Goal: Task Accomplishment & Management: Complete application form

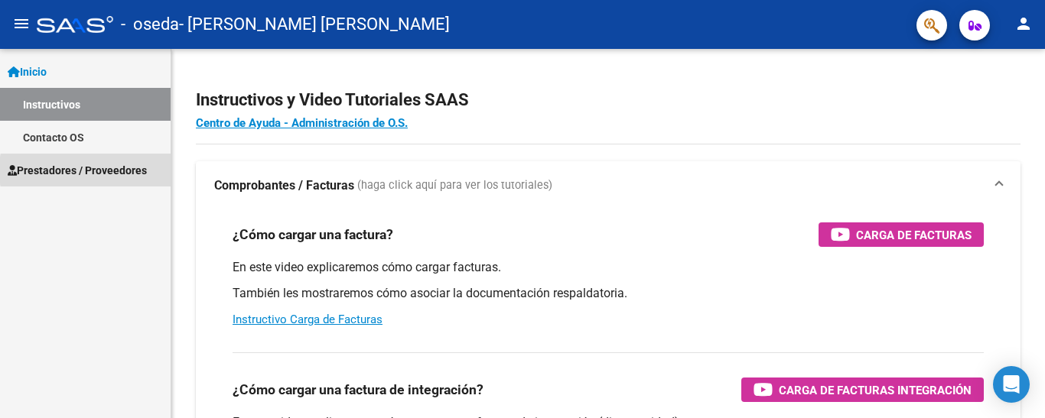
click at [127, 171] on span "Prestadores / Proveedores" at bounding box center [77, 170] width 139 height 17
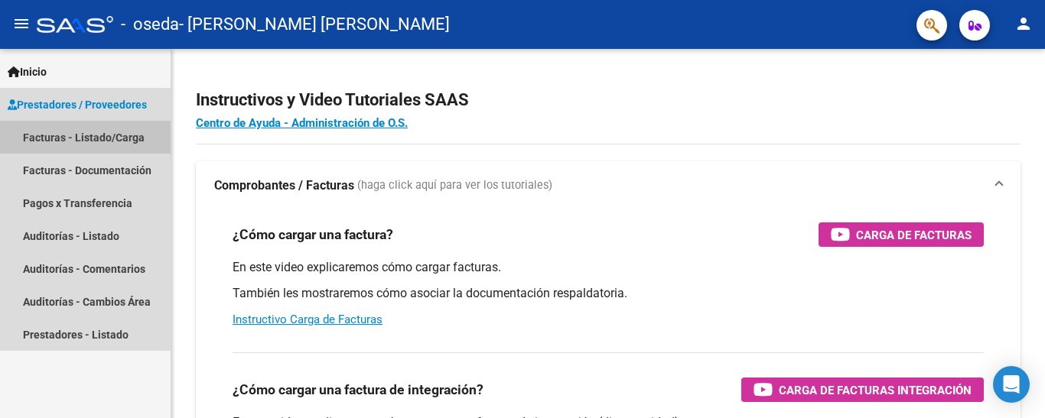
click at [127, 135] on link "Facturas - Listado/Carga" at bounding box center [85, 137] width 171 height 33
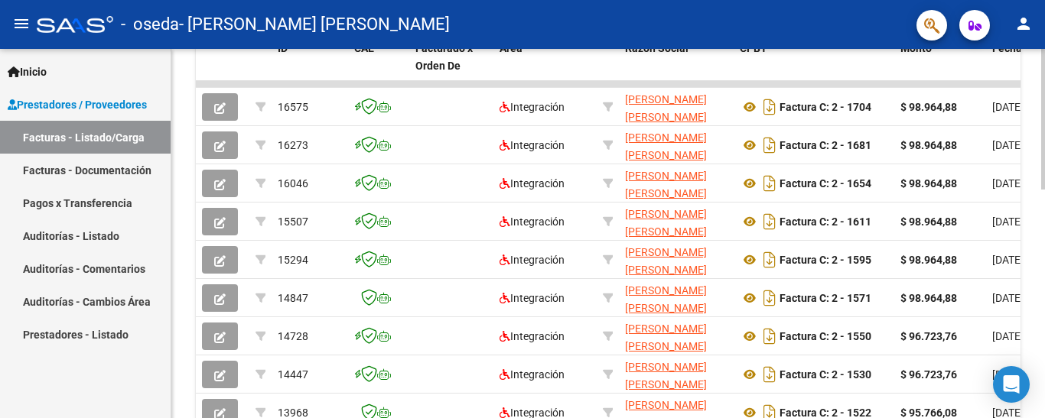
scroll to position [456, 0]
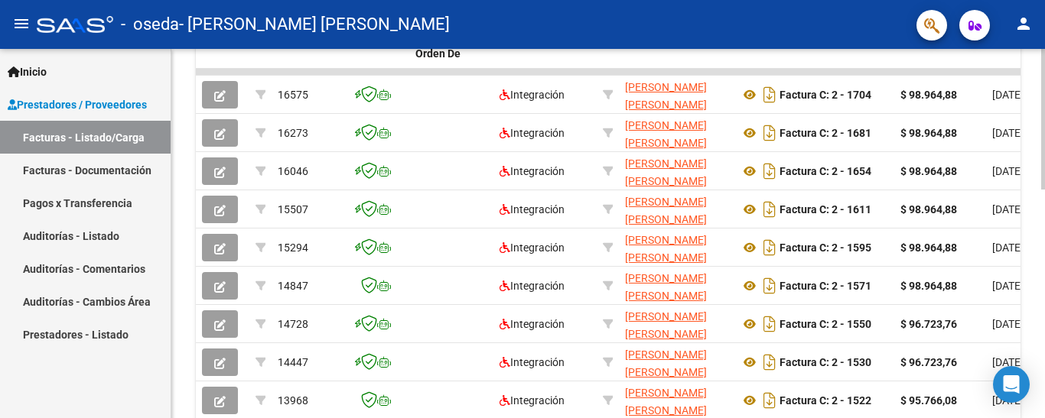
click at [1044, 249] on div at bounding box center [1043, 296] width 4 height 141
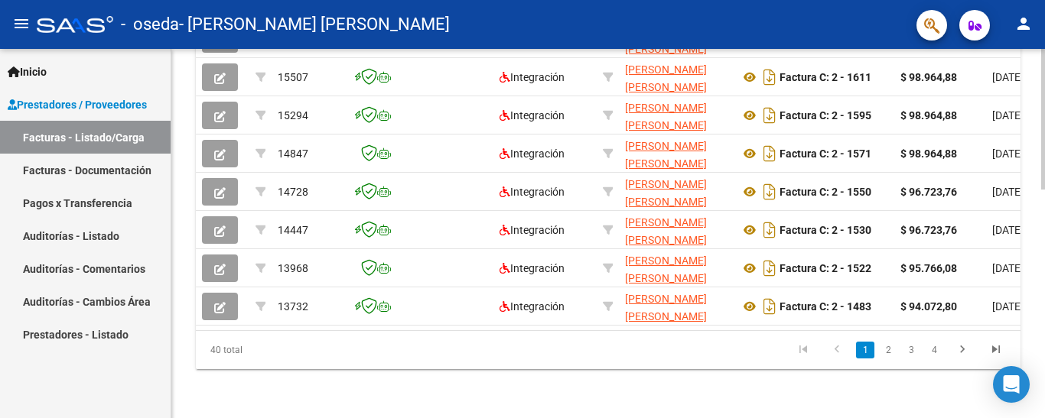
click at [1044, 324] on div at bounding box center [1043, 348] width 4 height 141
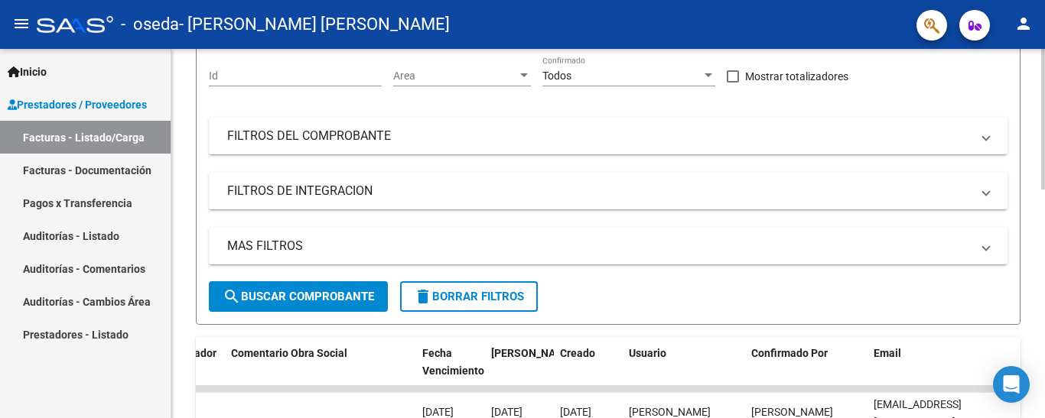
scroll to position [60, 0]
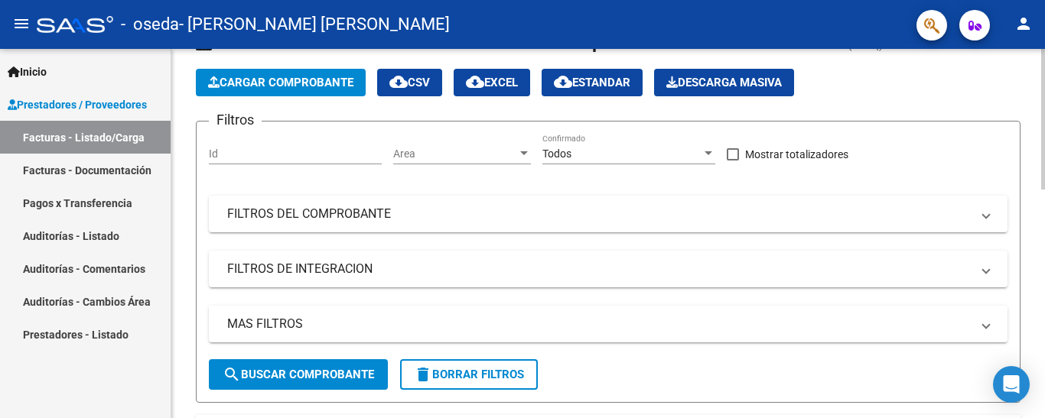
click at [325, 75] on button "Cargar Comprobante" at bounding box center [281, 83] width 170 height 28
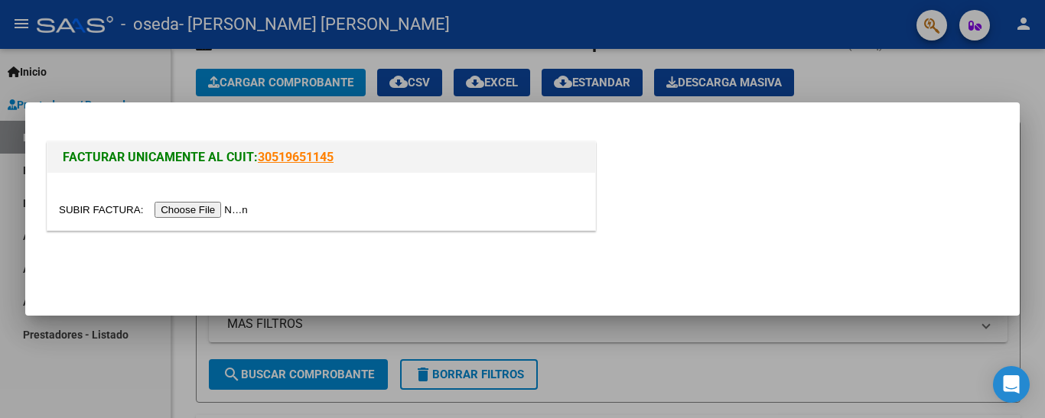
click at [231, 207] on input "file" at bounding box center [156, 210] width 194 height 16
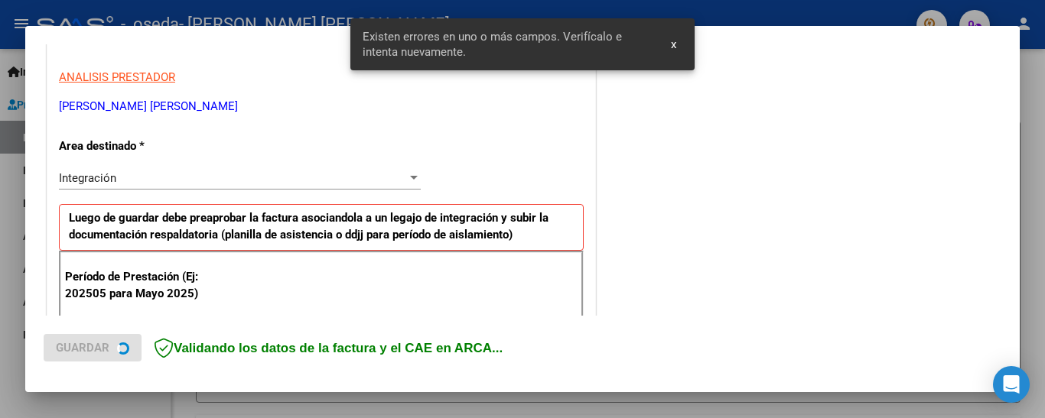
scroll to position [368, 0]
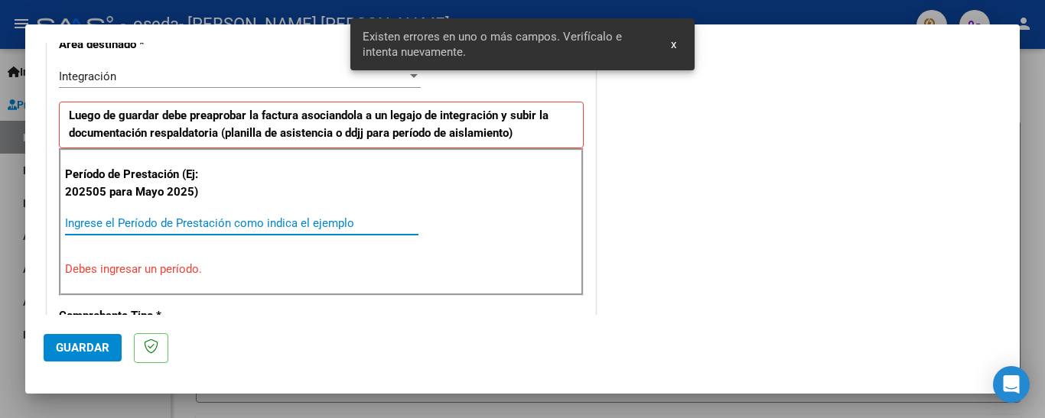
click at [175, 223] on input "Ingrese el Período de Prestación como indica el ejemplo" at bounding box center [241, 223] width 353 height 14
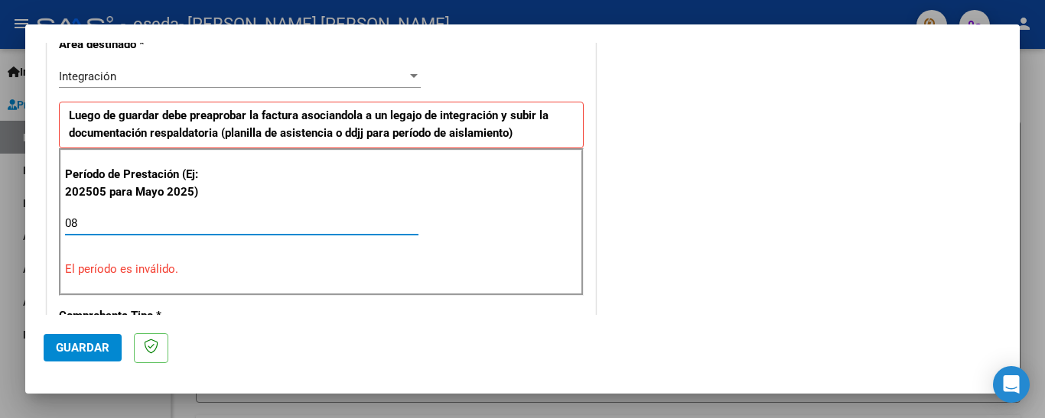
type input "0"
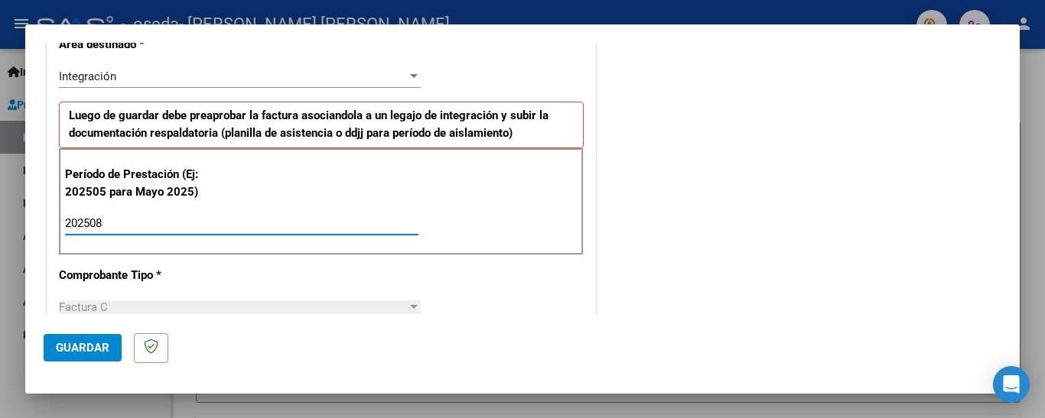
type input "202508"
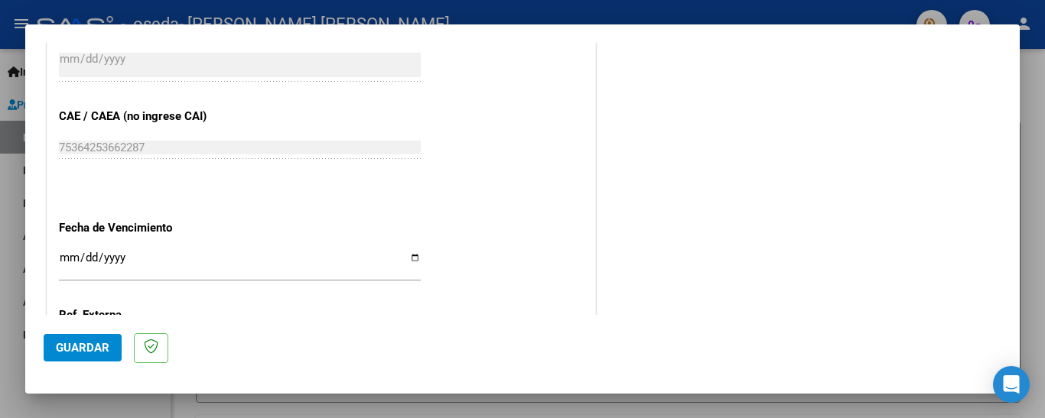
scroll to position [932, 0]
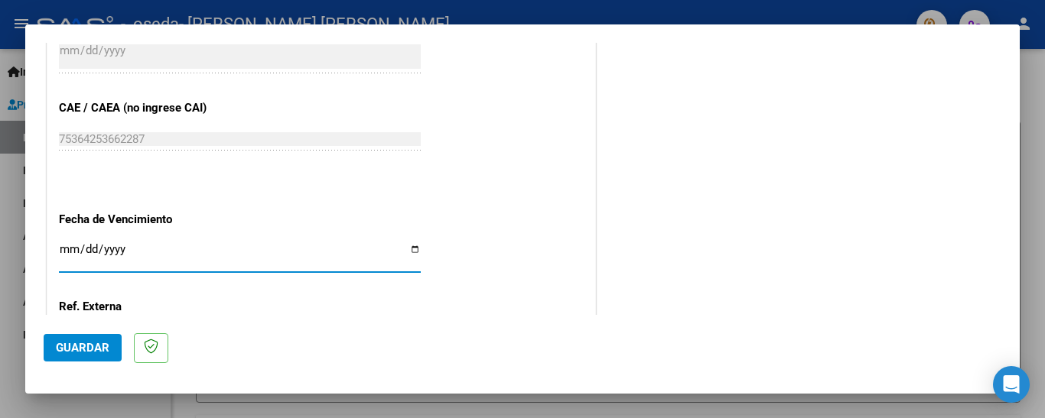
click at [60, 255] on input "Ingresar la fecha" at bounding box center [240, 255] width 362 height 24
type input "[DATE]"
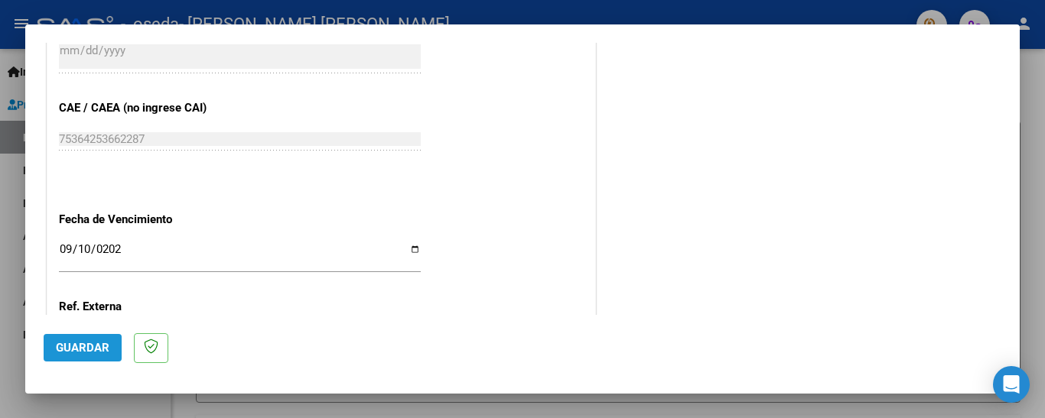
click at [76, 349] on span "Guardar" at bounding box center [83, 348] width 54 height 14
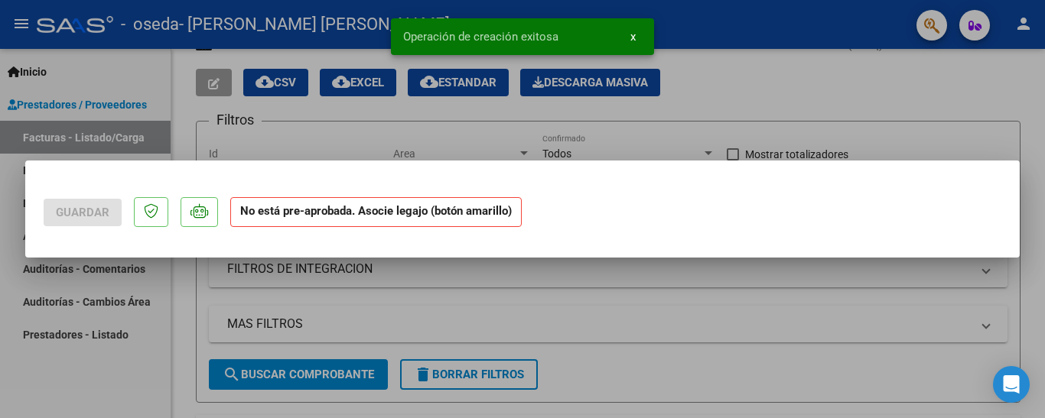
scroll to position [0, 0]
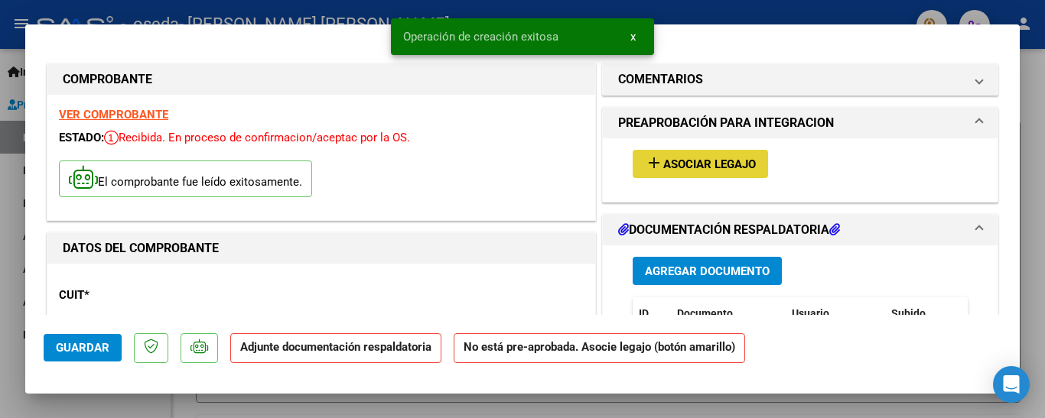
click at [720, 157] on span "add Asociar Legajo" at bounding box center [700, 164] width 111 height 14
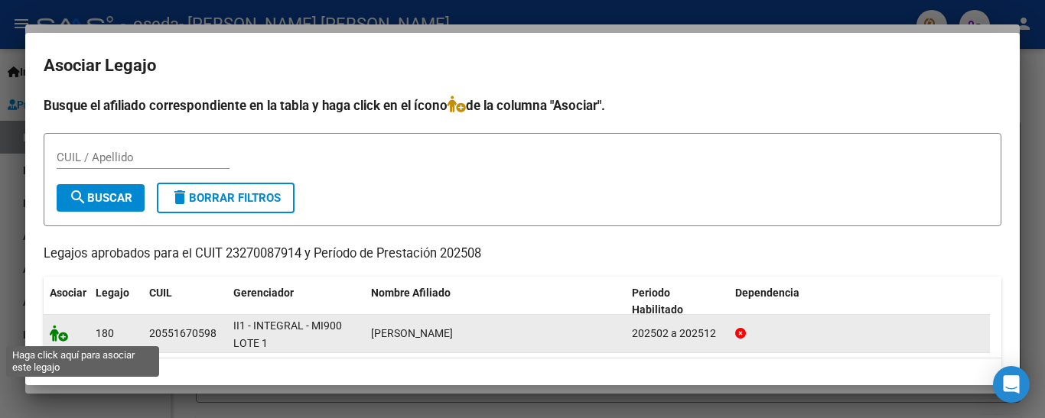
click at [60, 333] on icon at bounding box center [59, 333] width 18 height 17
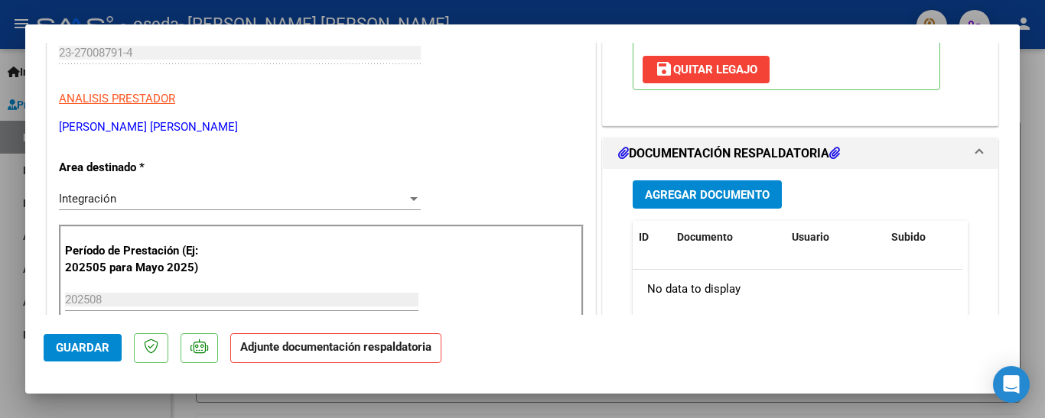
scroll to position [308, 0]
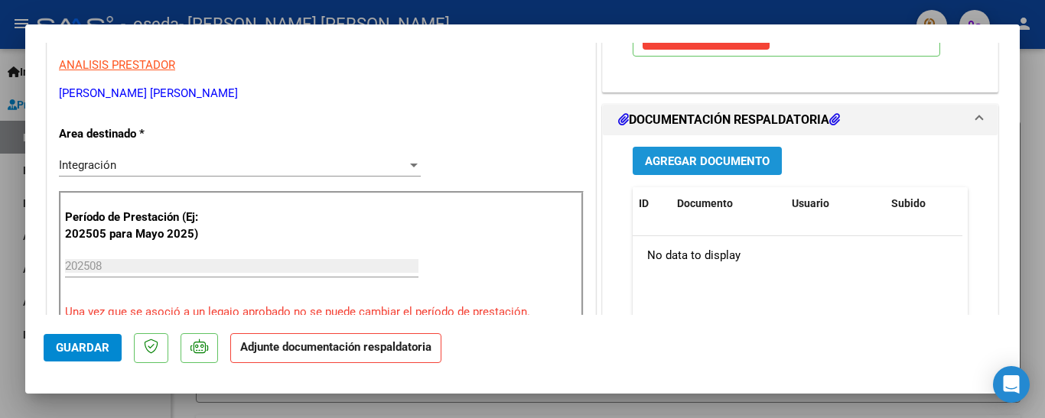
click at [722, 167] on span "Agregar Documento" at bounding box center [707, 161] width 125 height 14
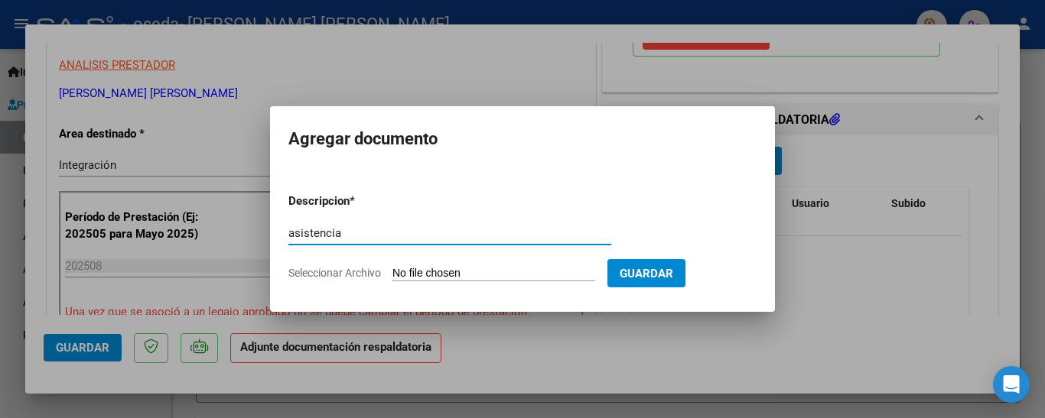
type input "asistencia"
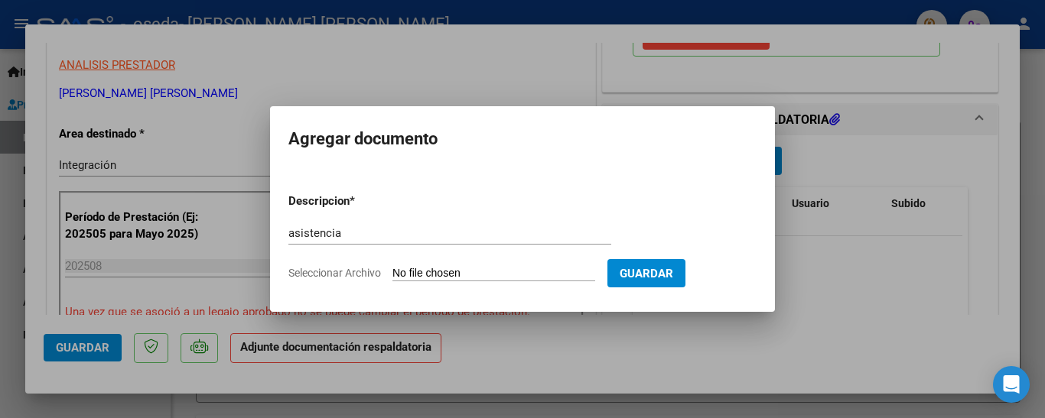
click at [415, 269] on input "Seleccionar Archivo" at bounding box center [493, 274] width 203 height 15
type input "C:\fakepath\[PERSON_NAME] fc agosto.pdf"
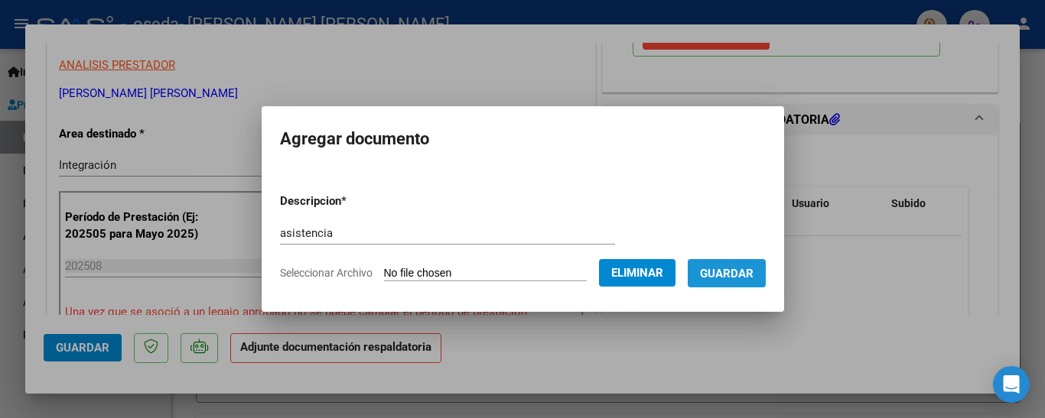
click at [746, 268] on span "Guardar" at bounding box center [727, 274] width 54 height 14
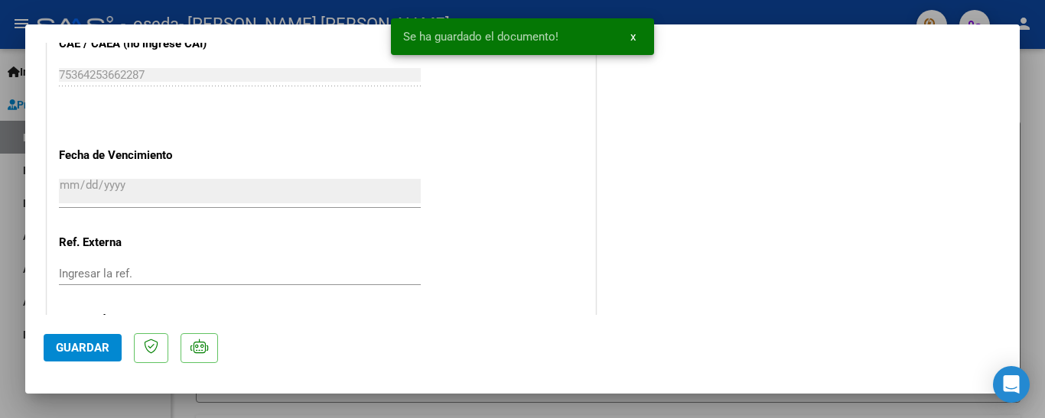
scroll to position [1097, 0]
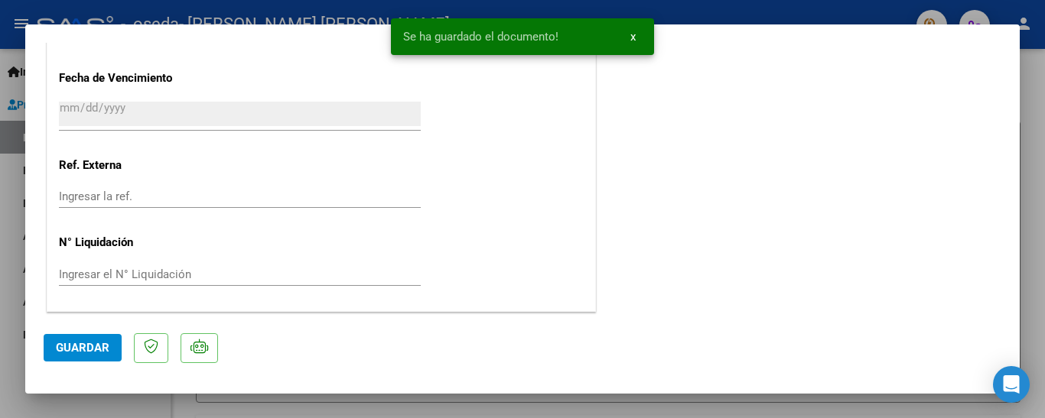
click at [95, 343] on span "Guardar" at bounding box center [83, 348] width 54 height 14
click at [633, 38] on span "x" at bounding box center [632, 37] width 5 height 14
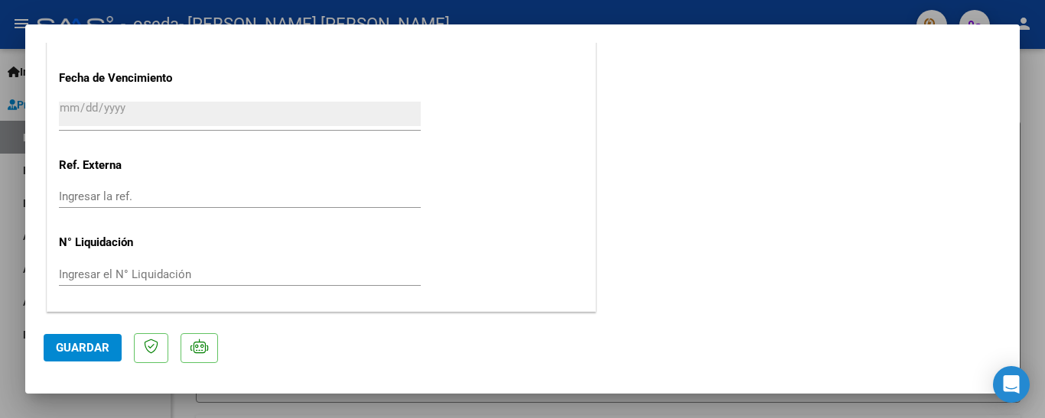
click at [642, 3] on div at bounding box center [522, 209] width 1045 height 418
type input "$ 0,00"
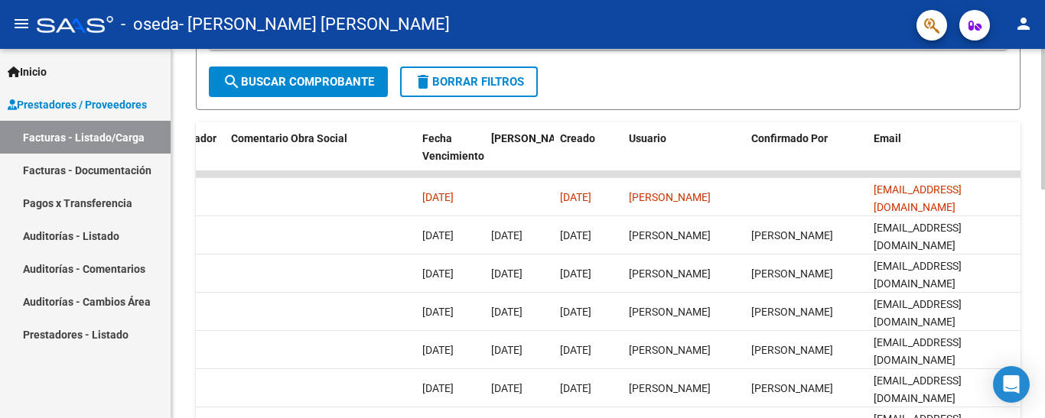
scroll to position [356, 0]
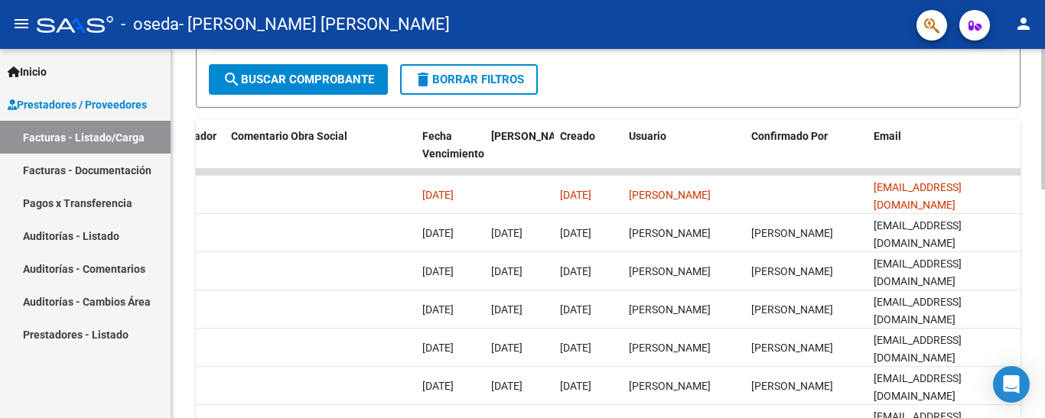
click at [1044, 210] on div at bounding box center [1043, 257] width 4 height 141
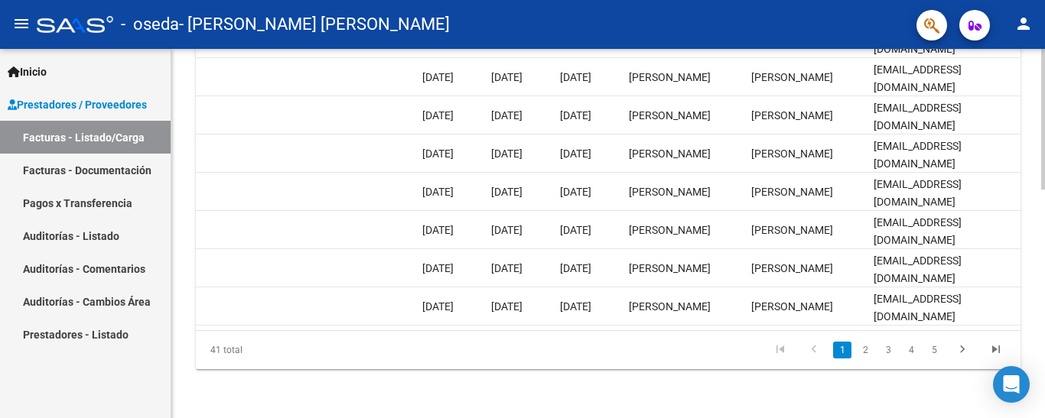
click at [1044, 311] on div at bounding box center [1043, 348] width 4 height 141
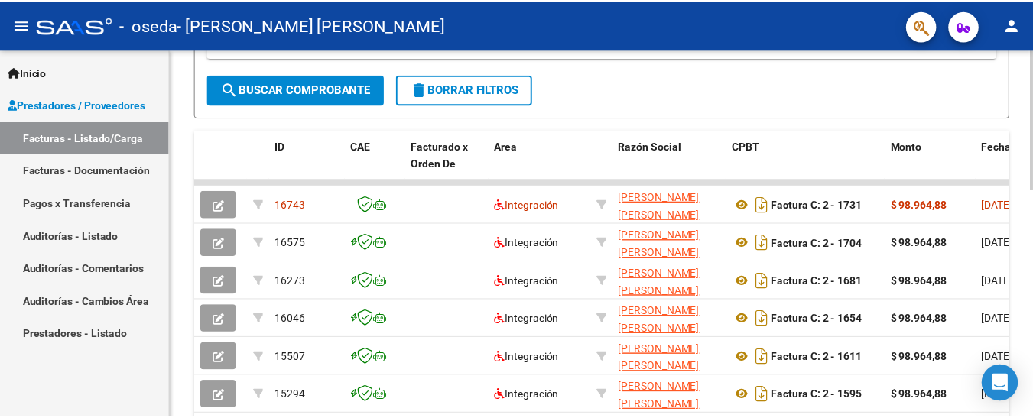
scroll to position [301, 0]
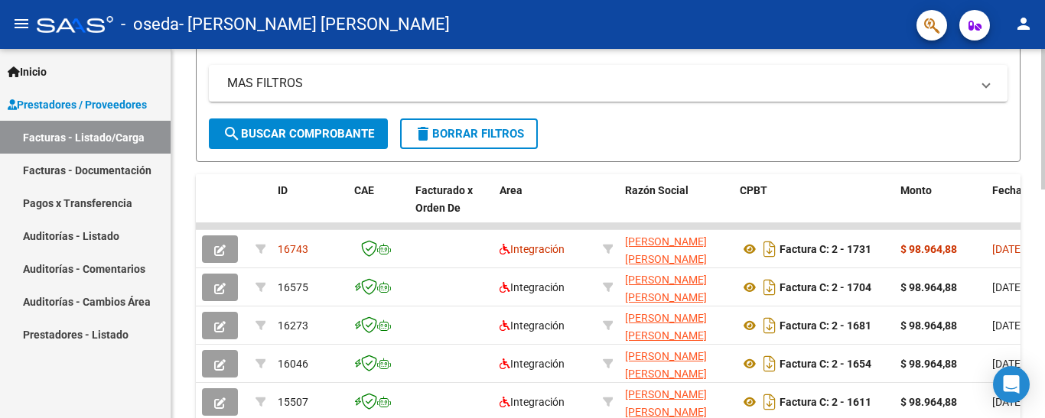
click at [1039, 177] on div "Video tutorial PRESTADORES -> Listado de CPBTs Emitidos por Prestadores / Prove…" at bounding box center [609, 227] width 877 height 958
click at [1020, 24] on mat-icon "person" at bounding box center [1023, 24] width 18 height 18
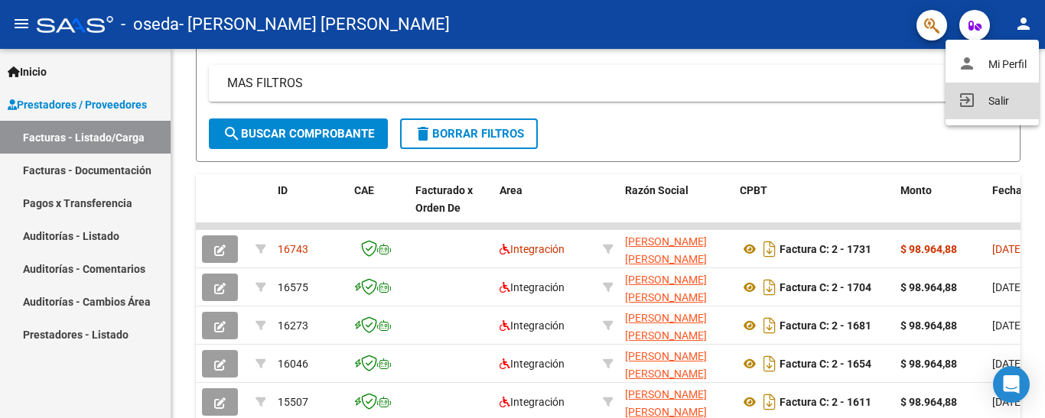
click at [984, 93] on button "exit_to_app Salir" at bounding box center [991, 101] width 93 height 37
